Goal: Task Accomplishment & Management: Use online tool/utility

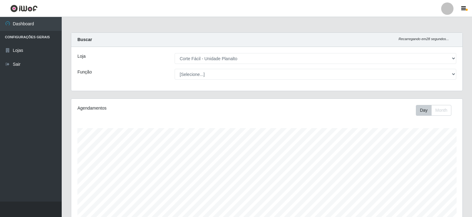
select select "202"
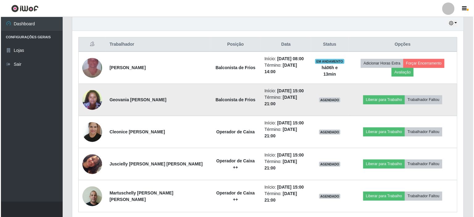
scroll to position [128, 391]
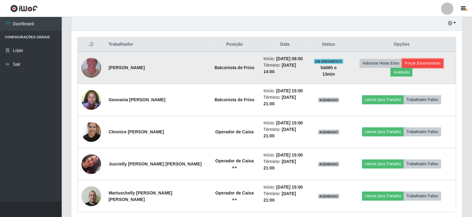
click at [402, 64] on button "Forçar Encerramento" at bounding box center [422, 63] width 41 height 9
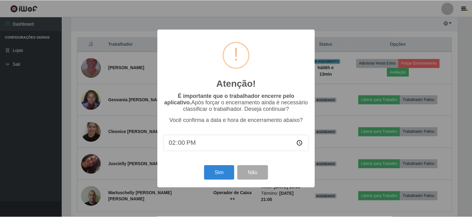
scroll to position [128, 388]
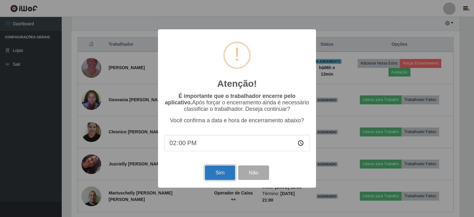
click at [217, 175] on button "Sim" at bounding box center [220, 172] width 30 height 14
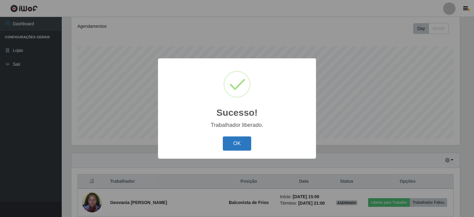
click at [248, 148] on button "OK" at bounding box center [237, 143] width 29 height 14
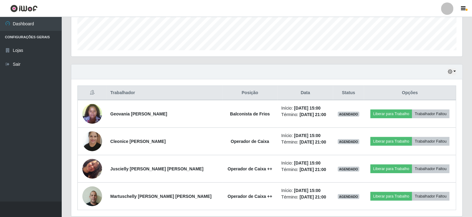
scroll to position [174, 0]
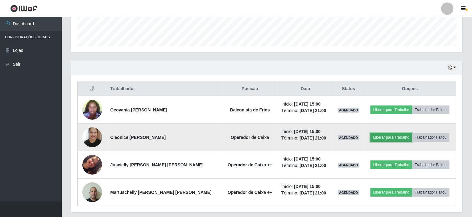
click at [391, 133] on button "Liberar para Trabalho" at bounding box center [391, 137] width 42 height 9
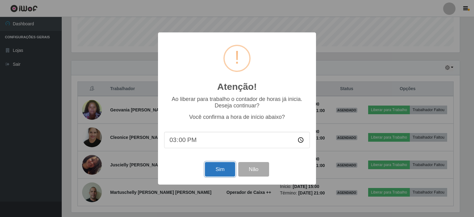
click at [212, 172] on button "Sim" at bounding box center [220, 169] width 30 height 14
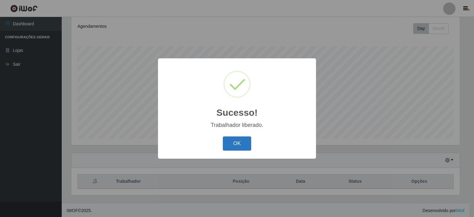
click at [230, 149] on button "OK" at bounding box center [237, 143] width 29 height 14
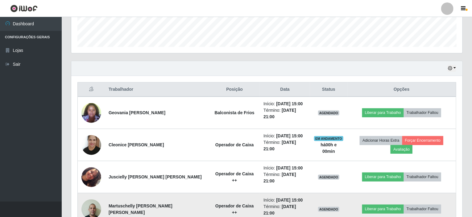
scroll to position [174, 0]
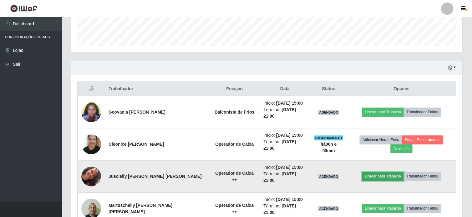
click at [367, 172] on button "Liberar para Trabalho" at bounding box center [383, 176] width 42 height 9
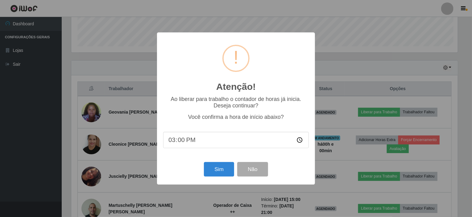
scroll to position [128, 388]
click at [221, 171] on button "Sim" at bounding box center [220, 169] width 30 height 14
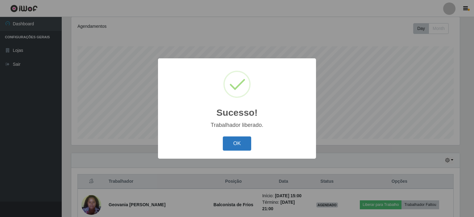
click at [240, 142] on button "OK" at bounding box center [237, 143] width 29 height 14
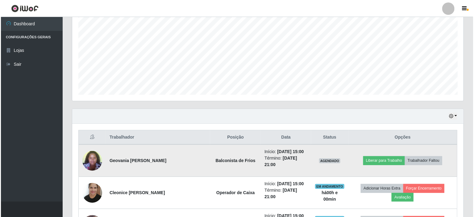
scroll to position [174, 0]
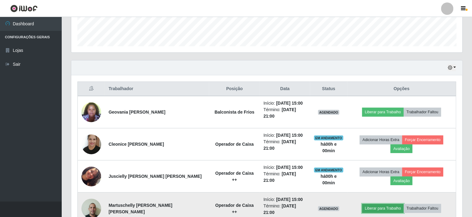
click at [370, 204] on button "Liberar para Trabalho" at bounding box center [383, 208] width 42 height 9
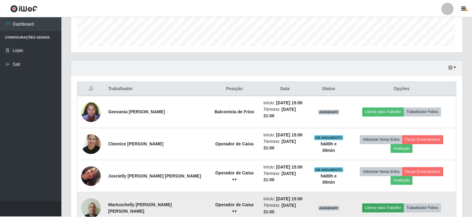
scroll to position [128, 388]
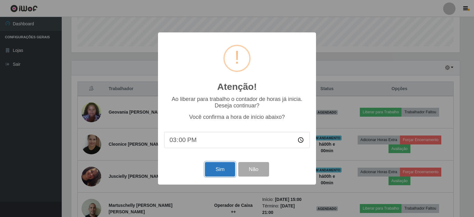
click at [213, 170] on button "Sim" at bounding box center [220, 169] width 30 height 14
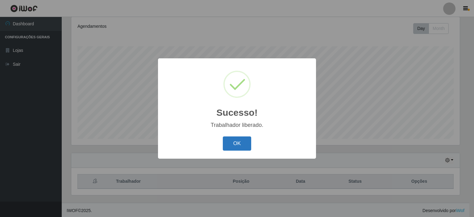
click at [231, 148] on button "OK" at bounding box center [237, 143] width 29 height 14
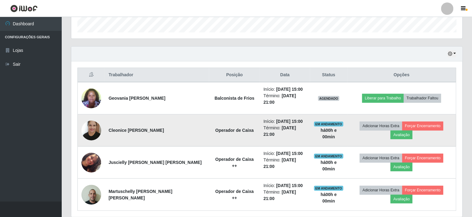
scroll to position [191, 0]
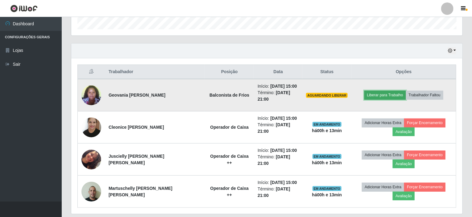
click at [376, 92] on button "Liberar para Trabalho" at bounding box center [385, 95] width 42 height 9
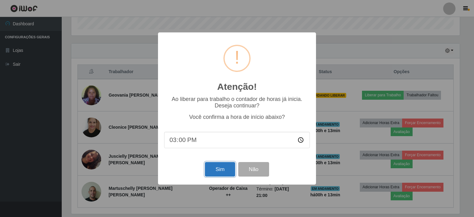
click at [221, 166] on button "Sim" at bounding box center [220, 169] width 30 height 14
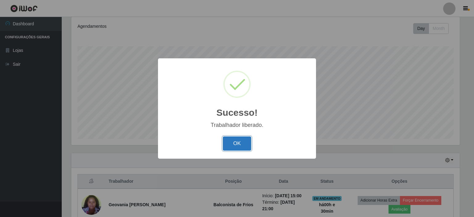
click at [239, 139] on button "OK" at bounding box center [237, 143] width 29 height 14
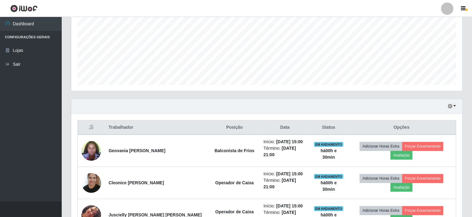
scroll to position [191, 0]
